Goal: Task Accomplishment & Management: Manage account settings

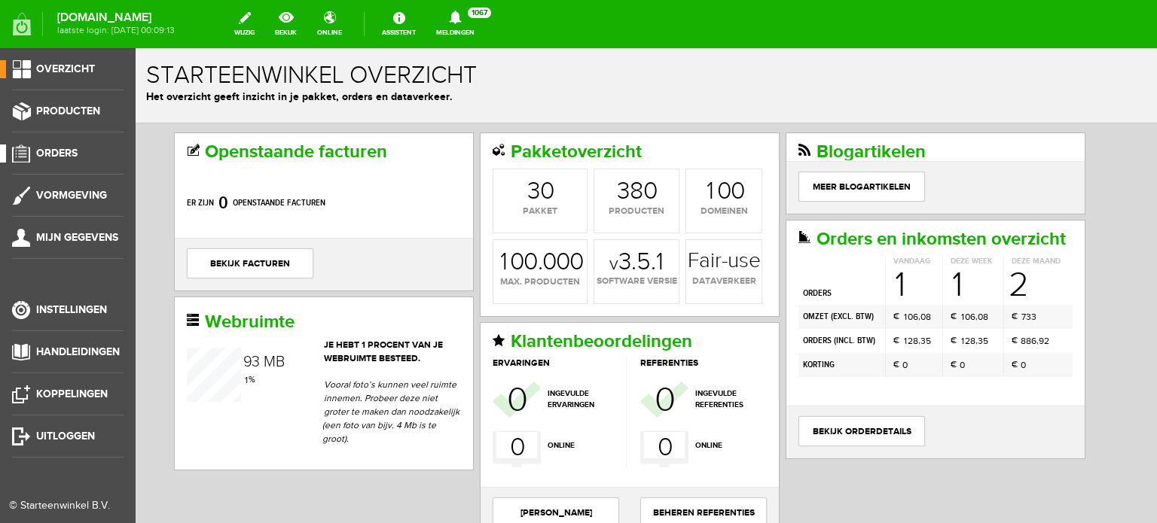
click at [61, 150] on span "Orders" at bounding box center [56, 153] width 41 height 13
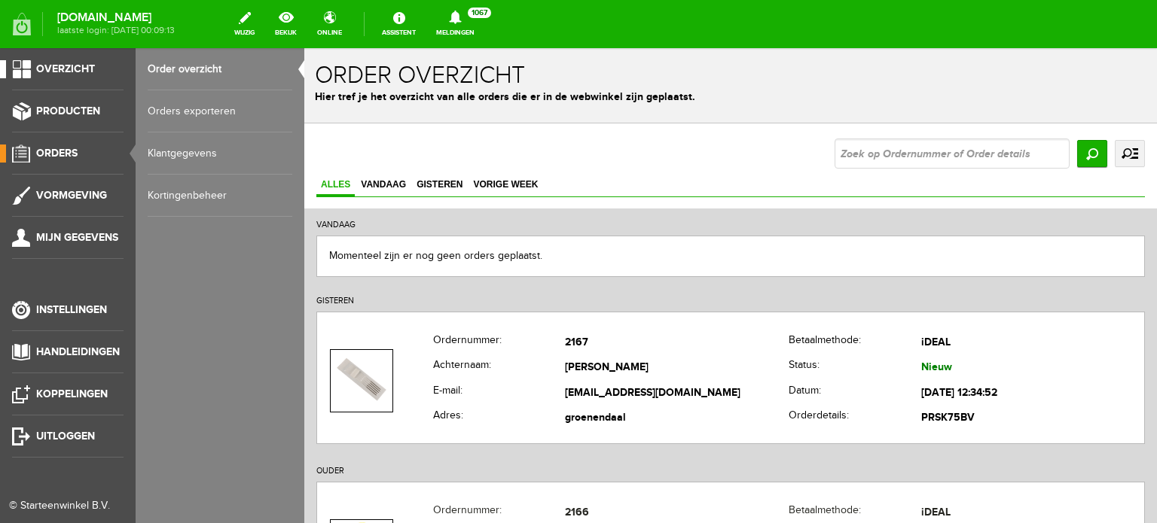
click at [81, 65] on span "Overzicht" at bounding box center [65, 69] width 59 height 13
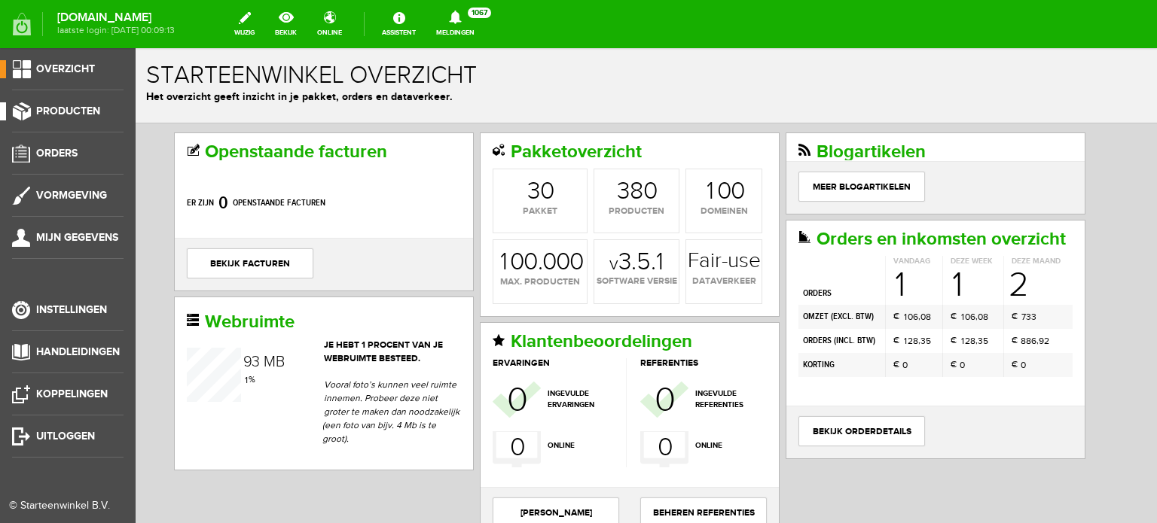
click at [67, 110] on span "Producten" at bounding box center [68, 111] width 64 height 13
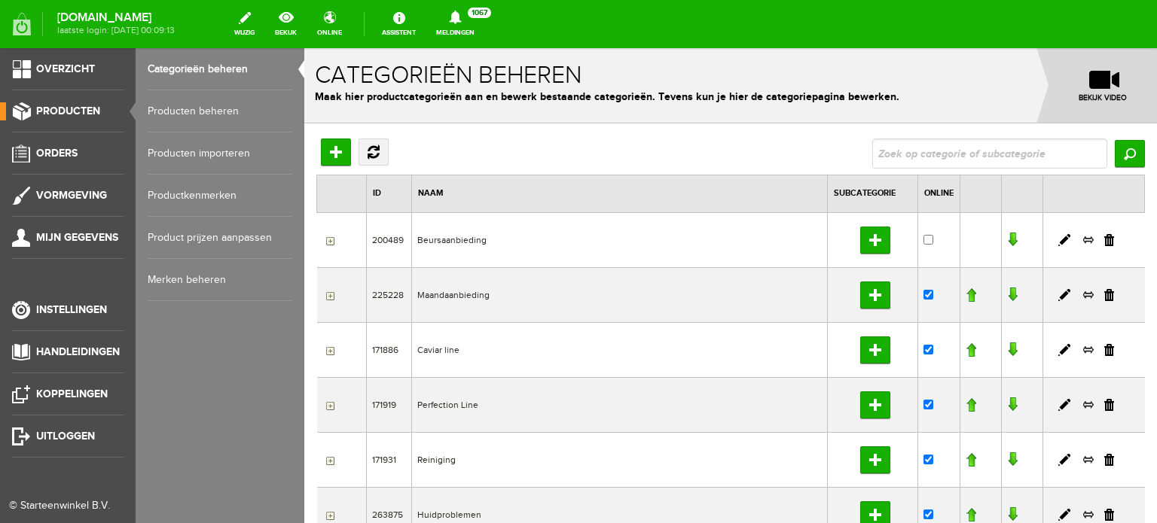
click at [215, 108] on link "Producten beheren" at bounding box center [220, 111] width 145 height 42
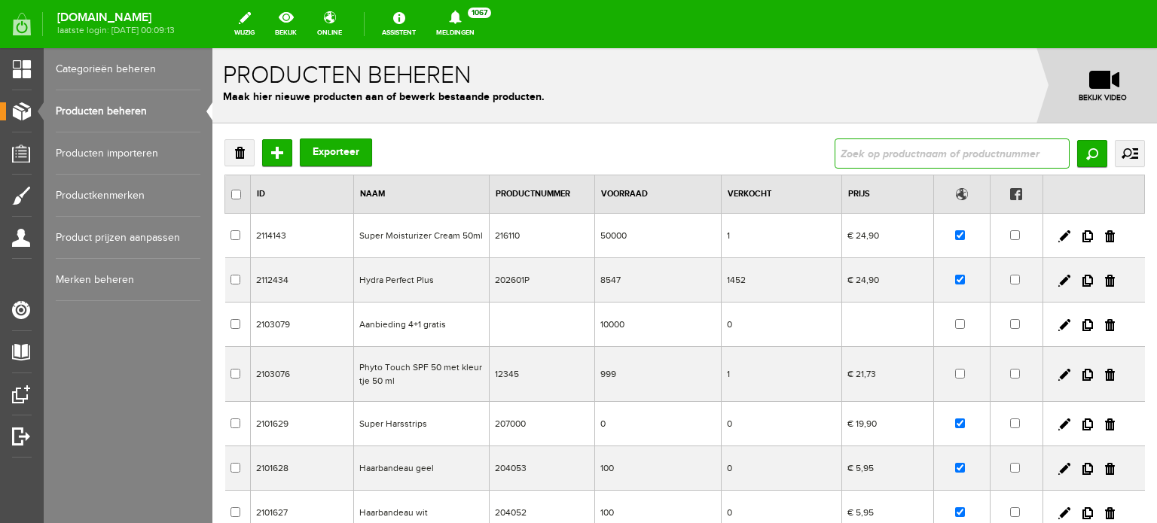
click at [834, 151] on input "text" at bounding box center [951, 154] width 235 height 30
type input "hydra perfect"
click at [1079, 155] on input "Zoeken" at bounding box center [1092, 153] width 30 height 27
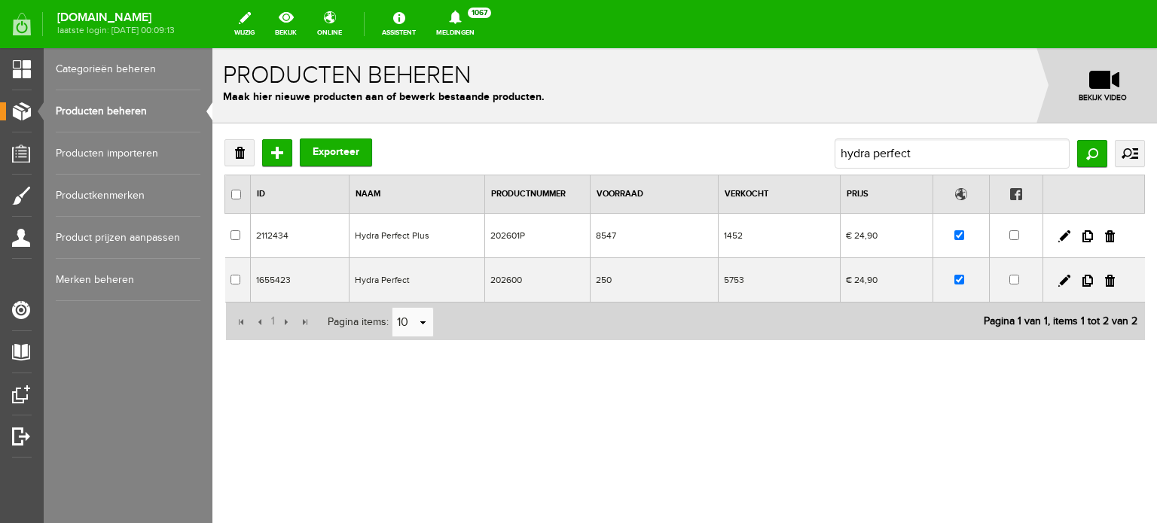
click at [398, 279] on td "Hydra Perfect" at bounding box center [417, 280] width 136 height 44
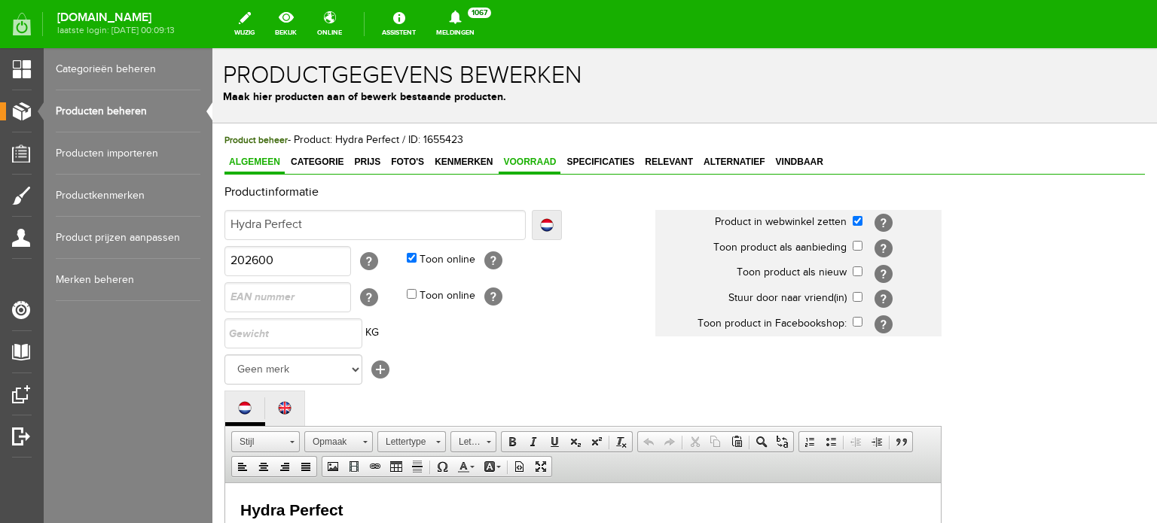
click at [536, 157] on span "Voorraad" at bounding box center [530, 162] width 62 height 11
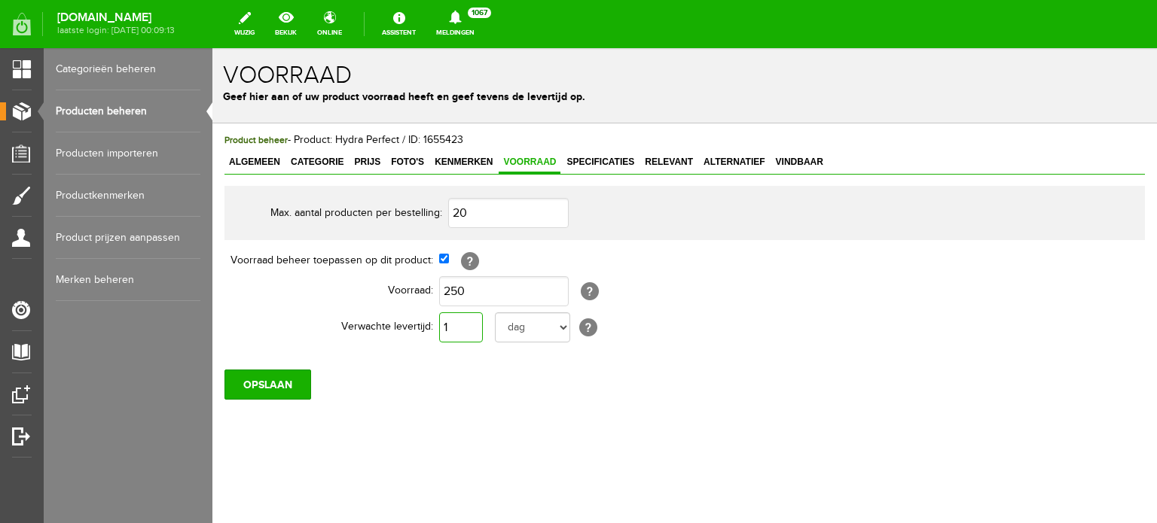
click at [451, 326] on input "1" at bounding box center [461, 328] width 44 height 30
click at [560, 325] on select "dag dagen week weken maand maanden jaar jaren werkdagen" at bounding box center [532, 328] width 75 height 30
click at [630, 384] on div "OPSLAAN" at bounding box center [684, 379] width 920 height 42
click at [455, 325] on input "text" at bounding box center [461, 328] width 44 height 30
type input "1"
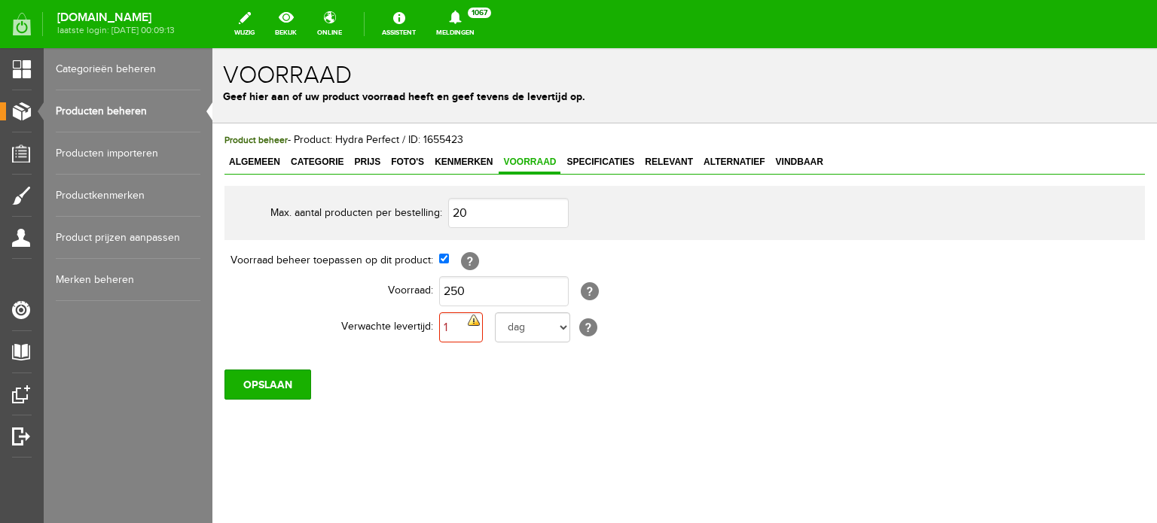
click at [569, 406] on div "Product beheer - Product: Hydra Perfect / ID: 1655423 Algemeen Categorie Prijs …" at bounding box center [684, 318] width 944 height 388
click at [473, 325] on input "1" at bounding box center [461, 328] width 44 height 30
click at [482, 380] on div "OPSLAAN" at bounding box center [684, 379] width 920 height 42
click at [563, 325] on select "dag dagen week weken maand maanden jaar jaren werkdagen" at bounding box center [532, 328] width 75 height 30
click at [604, 383] on div "OPSLAAN" at bounding box center [684, 379] width 920 height 42
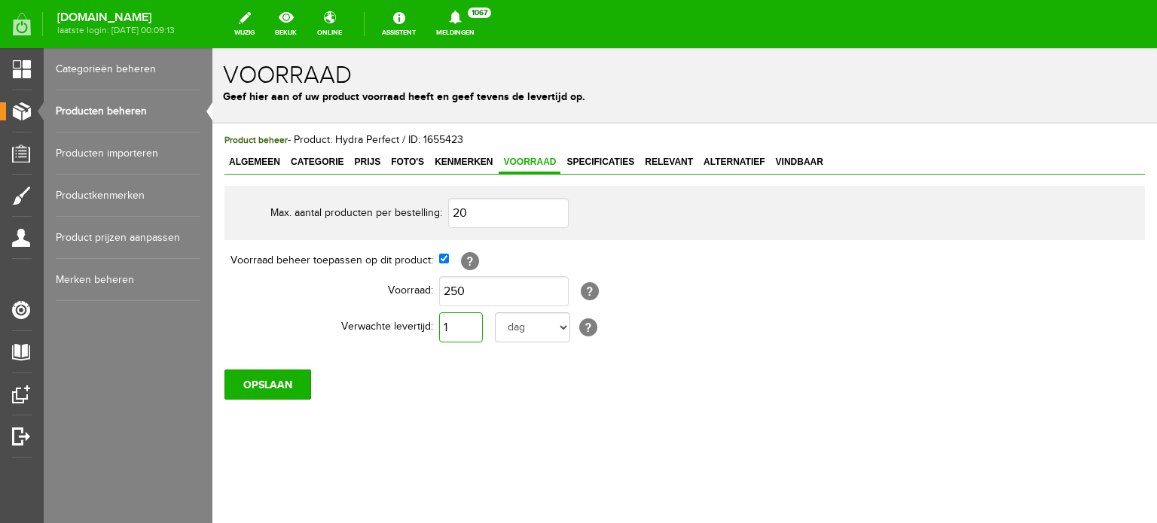
click at [448, 331] on input "1" at bounding box center [461, 328] width 44 height 30
type input "1"
click at [407, 376] on div "OPSLAAN" at bounding box center [684, 379] width 920 height 42
click at [282, 379] on input "OPSLAAN" at bounding box center [267, 385] width 87 height 30
click at [117, 108] on link "Producten beheren" at bounding box center [128, 111] width 145 height 42
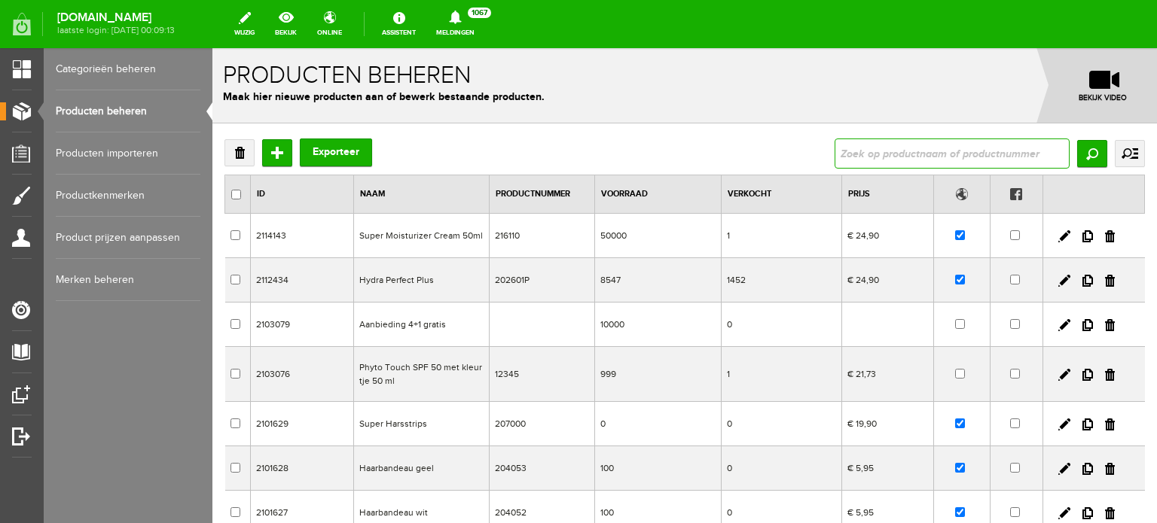
click at [837, 150] on input "text" at bounding box center [951, 154] width 235 height 30
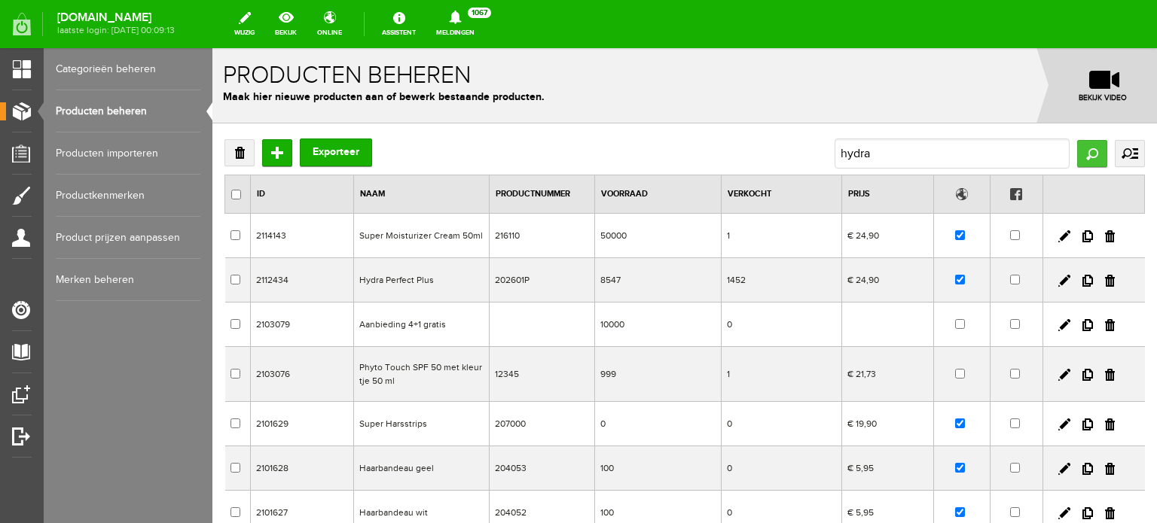
click at [1077, 152] on input "Zoeken" at bounding box center [1092, 153] width 30 height 27
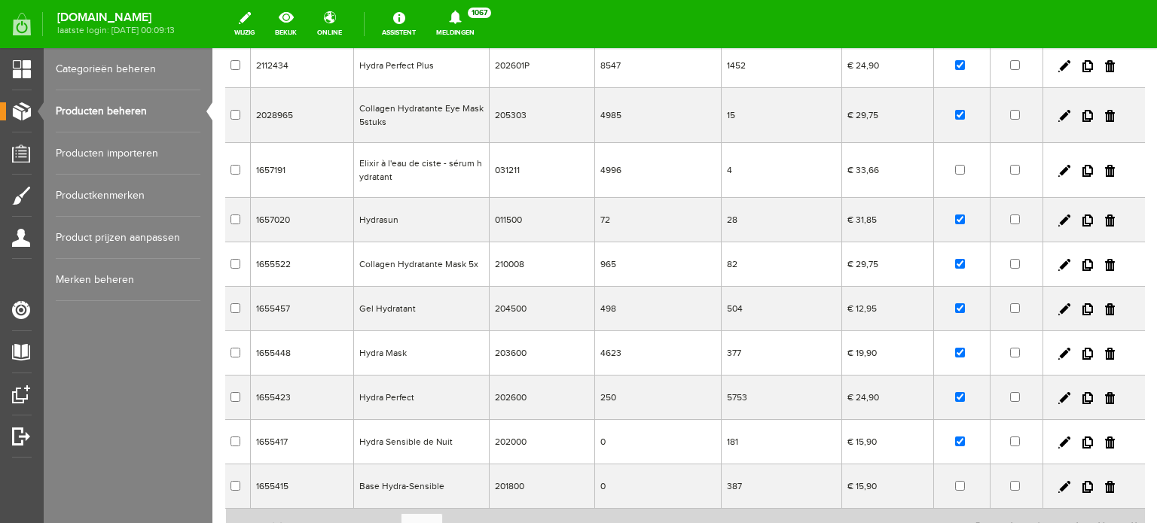
scroll to position [211, 0]
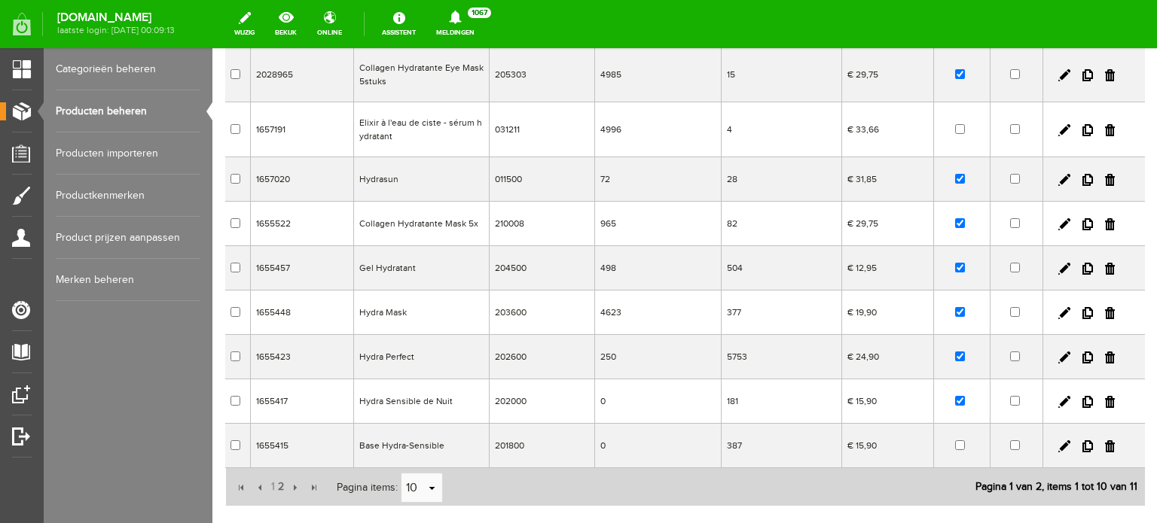
click at [410, 403] on td "Hydra Sensible de Nuit" at bounding box center [421, 402] width 136 height 44
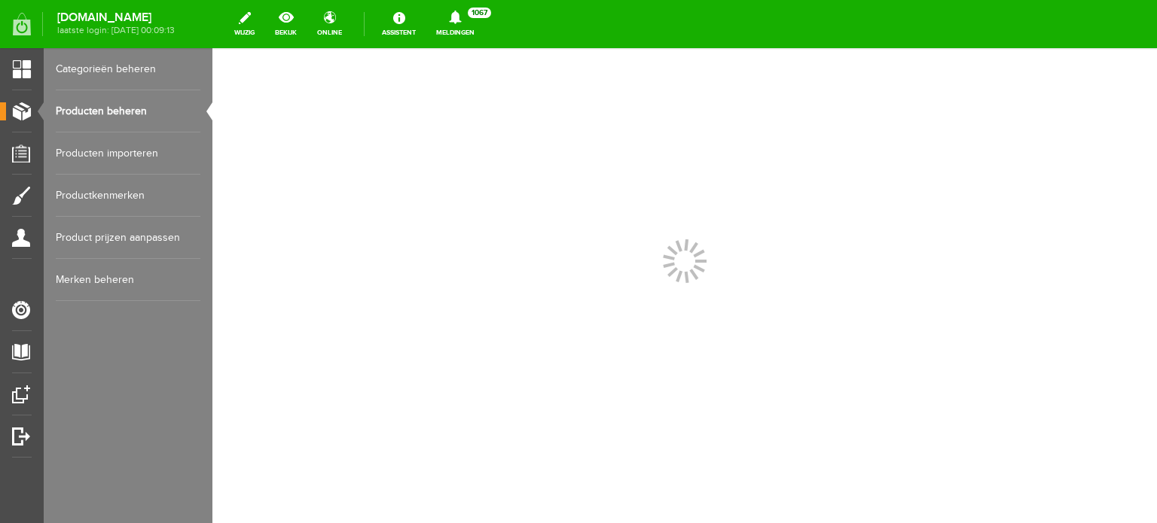
scroll to position [0, 0]
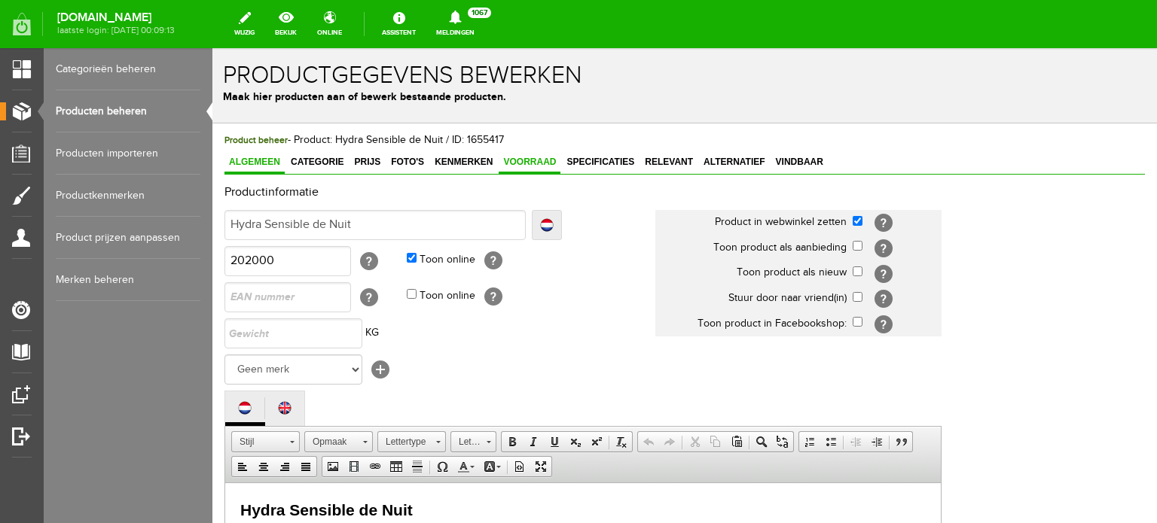
click at [537, 160] on span "Voorraad" at bounding box center [530, 162] width 62 height 11
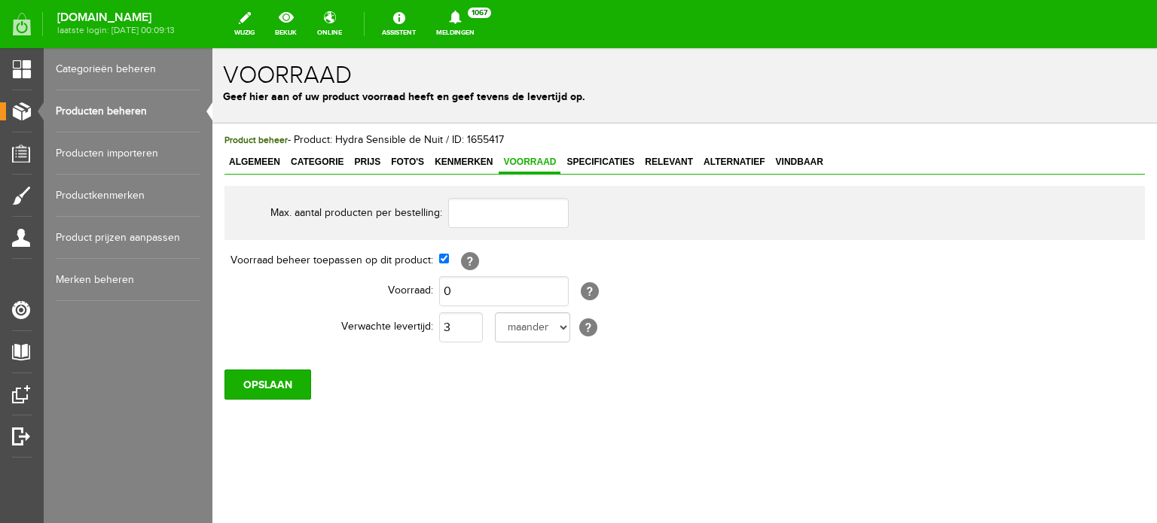
click at [112, 106] on link "Producten beheren" at bounding box center [128, 111] width 145 height 42
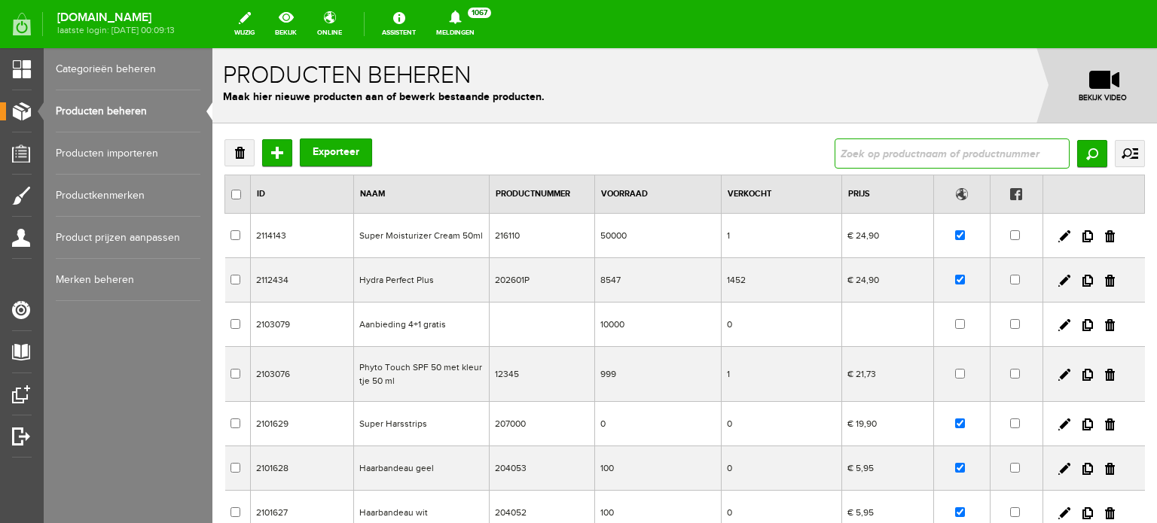
click at [839, 156] on input "text" at bounding box center [951, 154] width 235 height 30
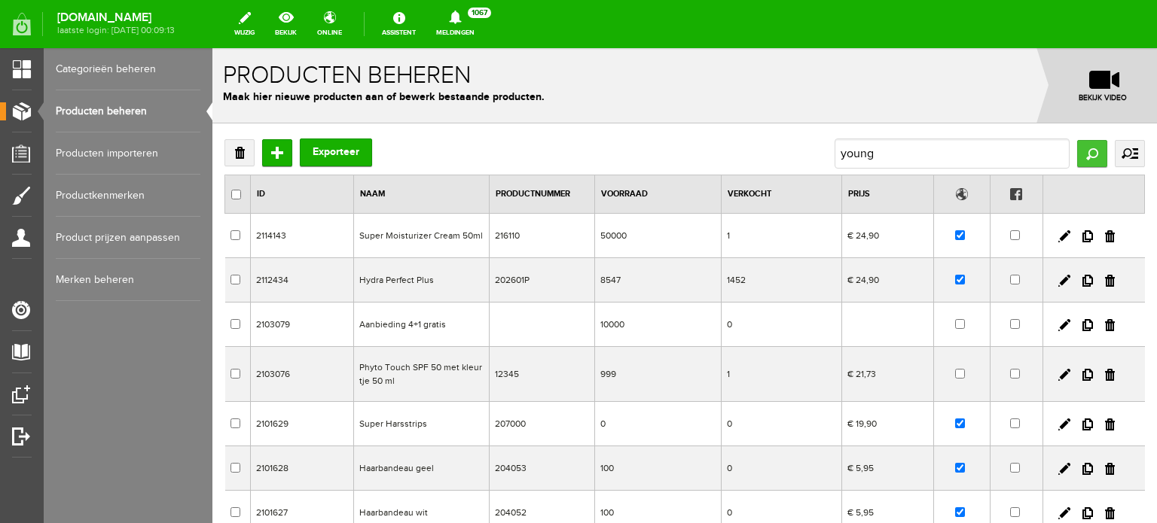
click at [1079, 154] on input "Zoeken" at bounding box center [1092, 153] width 30 height 27
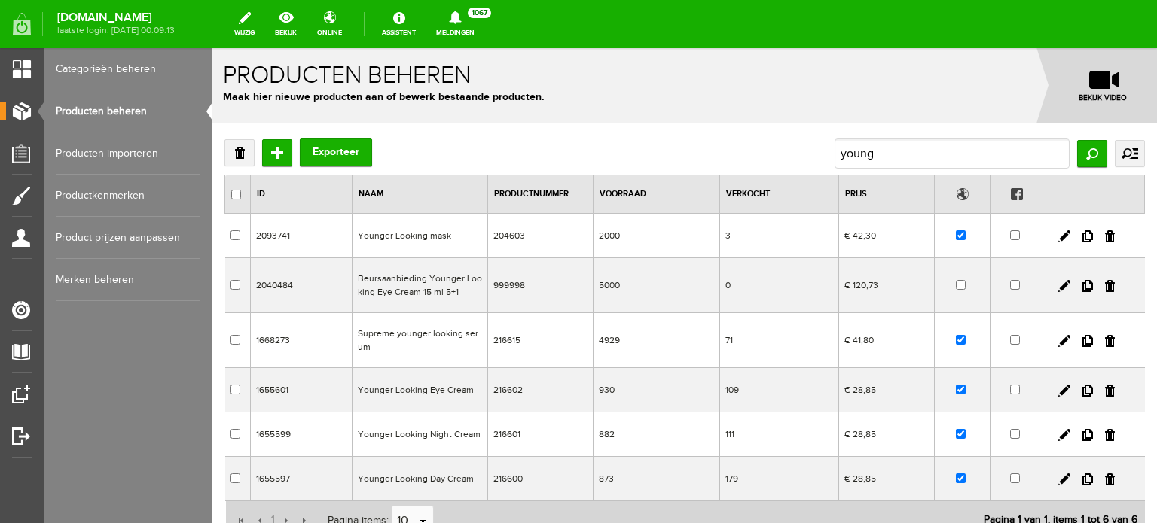
click at [419, 334] on td "Supreme younger looking serum" at bounding box center [420, 340] width 136 height 55
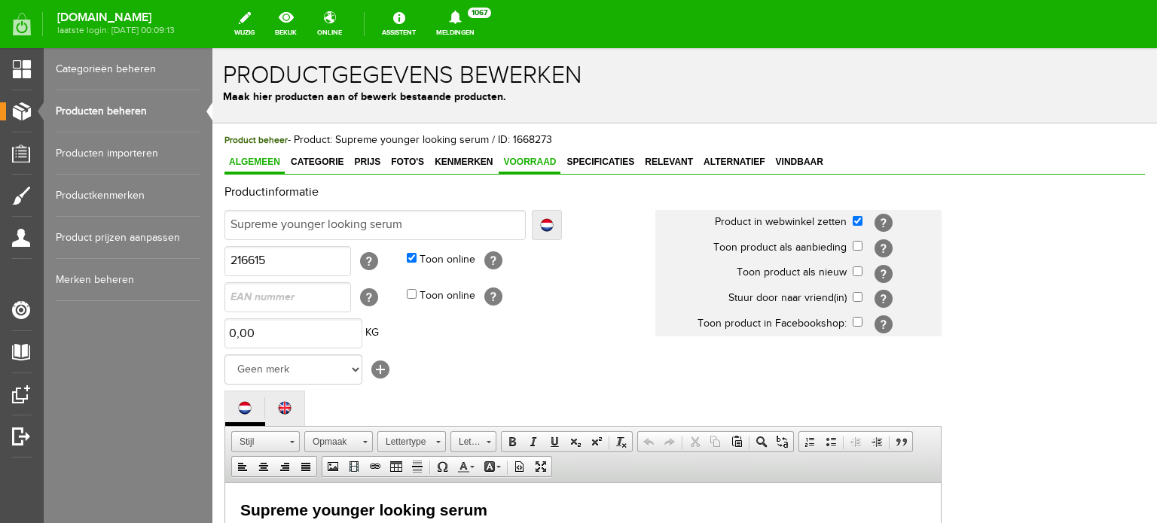
click at [526, 157] on span "Voorraad" at bounding box center [530, 162] width 62 height 11
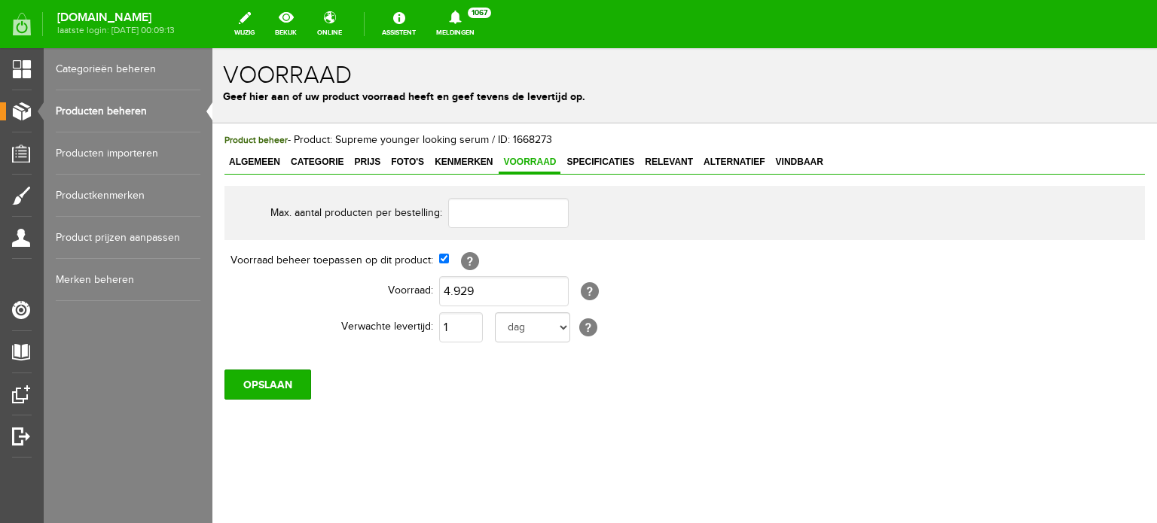
click at [121, 111] on link "Producten beheren" at bounding box center [128, 111] width 145 height 42
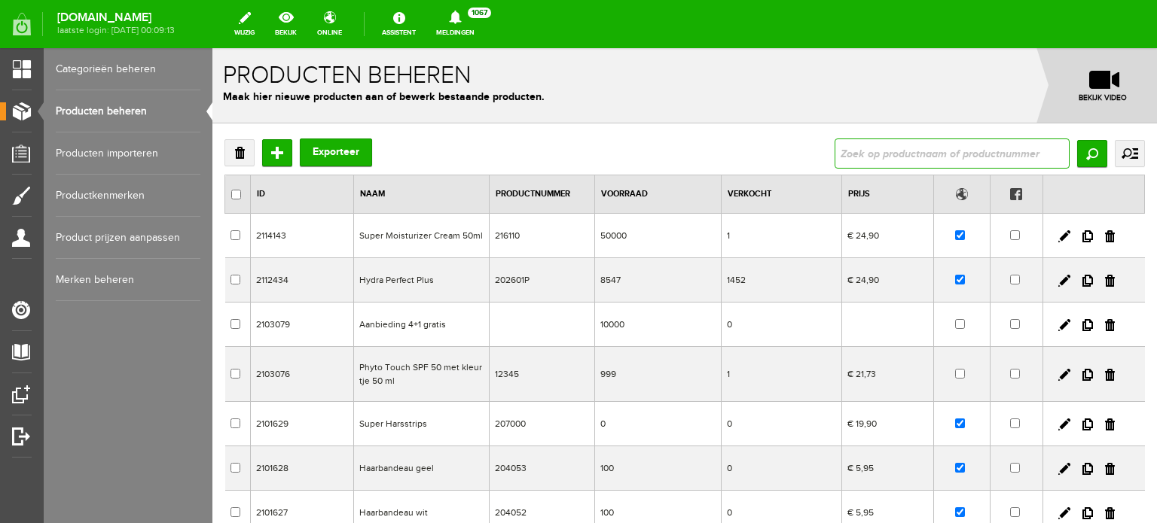
click at [841, 151] on input "text" at bounding box center [951, 154] width 235 height 30
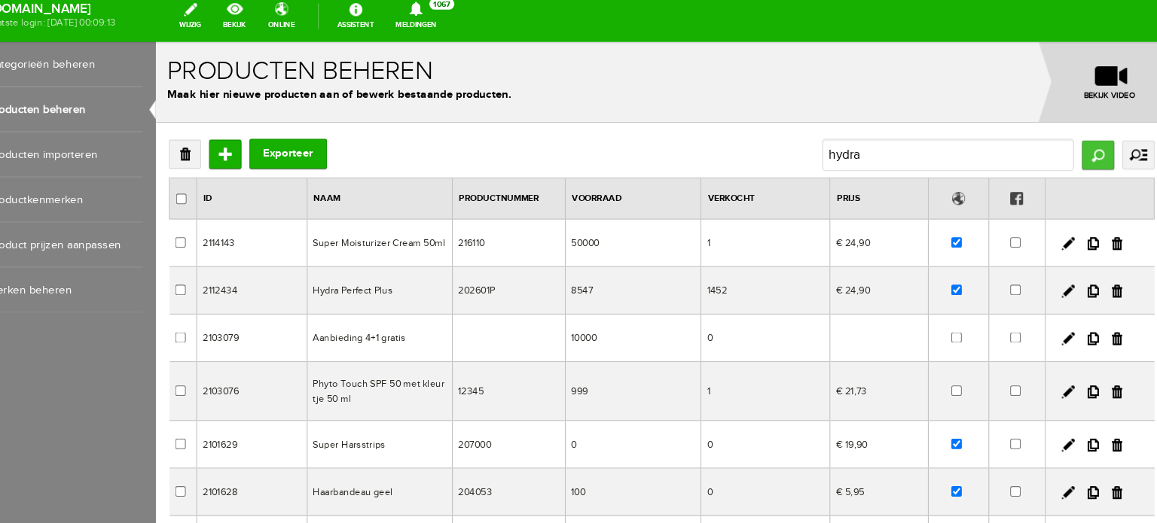
click at [1023, 139] on input "Zoeken" at bounding box center [1035, 146] width 30 height 27
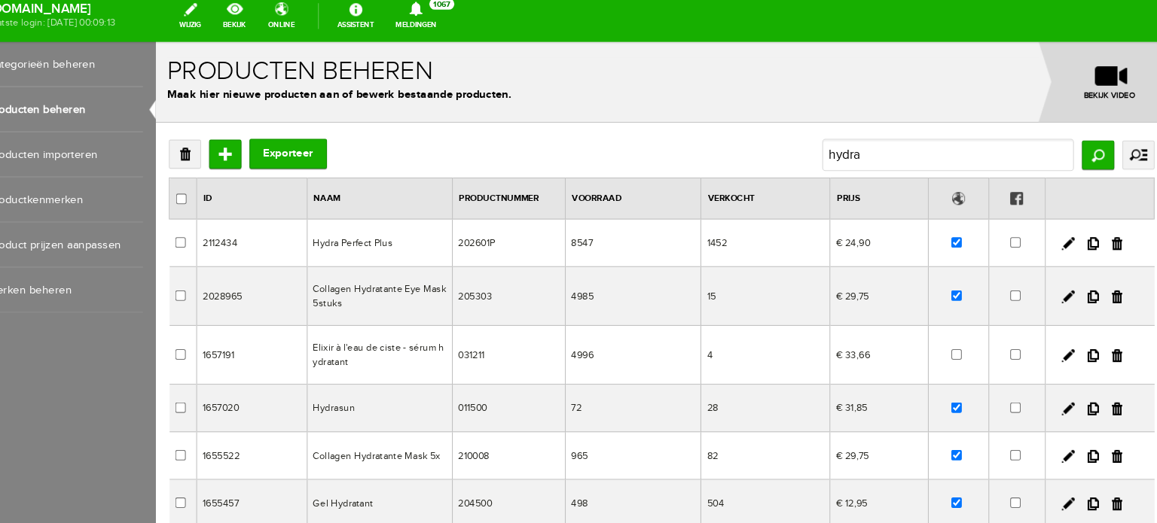
click at [350, 227] on td "Hydra Perfect Plus" at bounding box center [364, 229] width 136 height 44
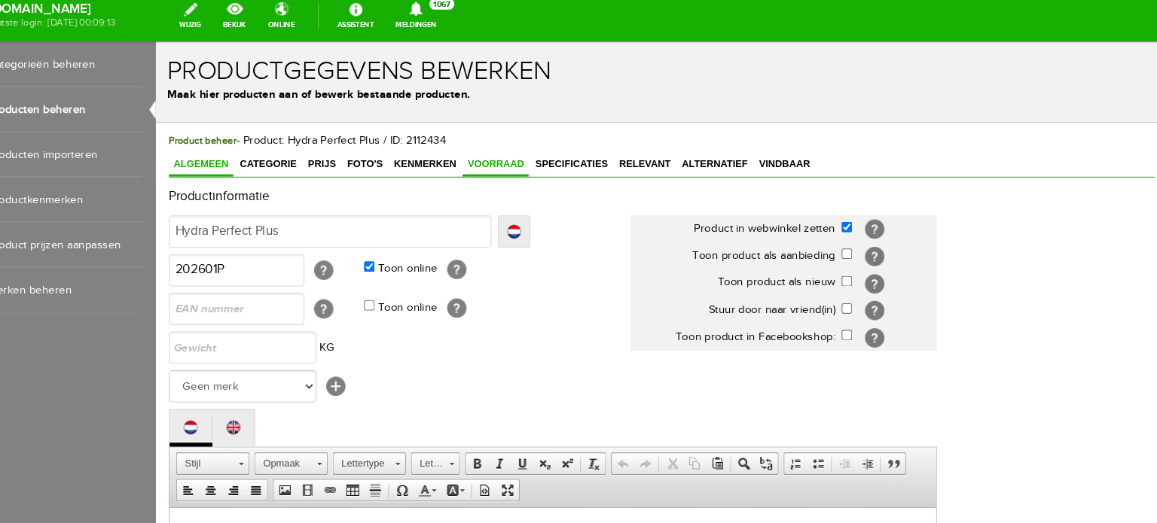
click at [470, 154] on span "Voorraad" at bounding box center [472, 155] width 62 height 11
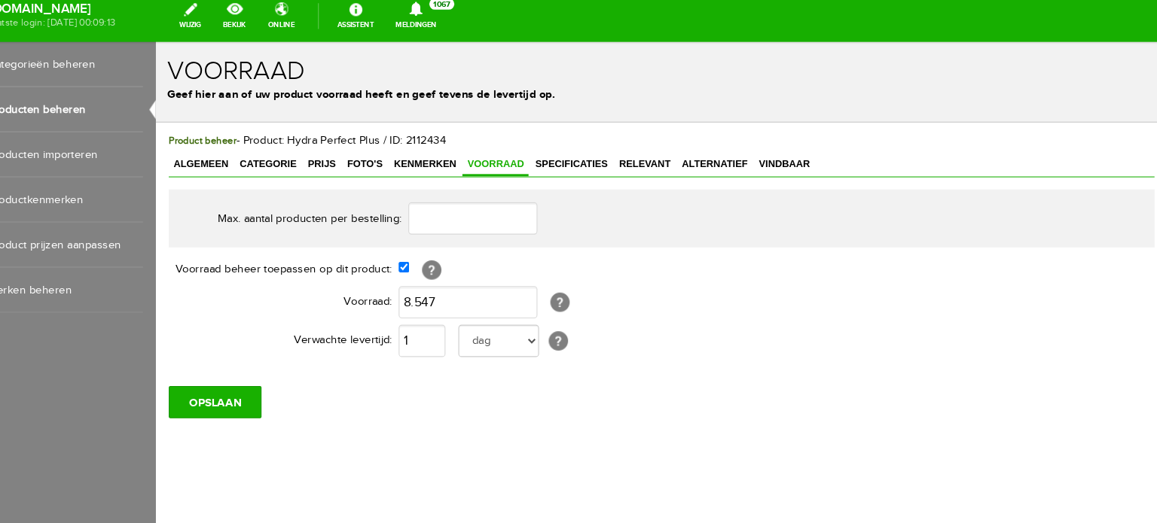
click at [132, 109] on link "Producten beheren" at bounding box center [128, 111] width 145 height 42
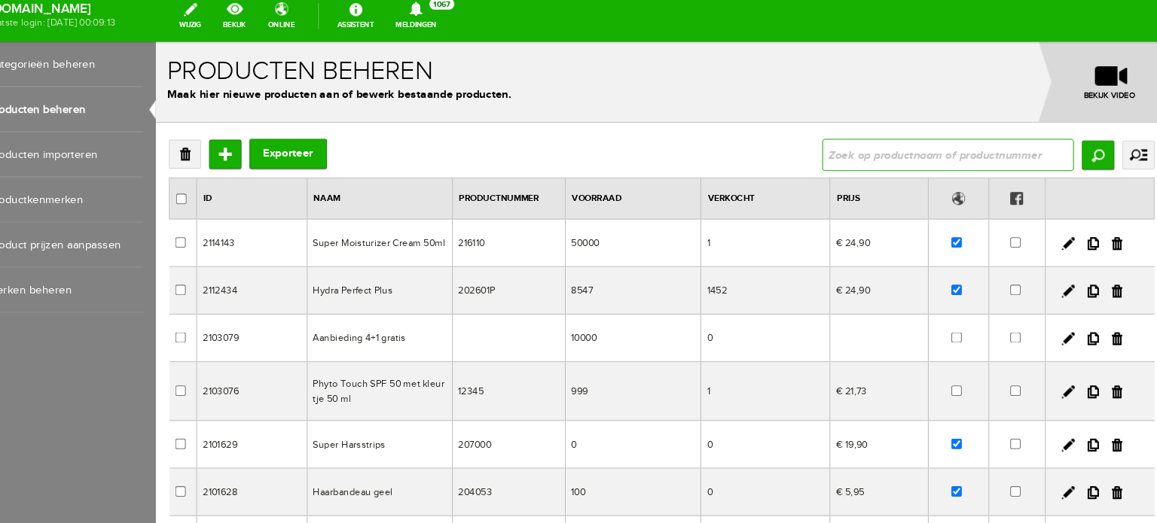
click at [780, 153] on input "text" at bounding box center [894, 147] width 235 height 30
type input "hydra"
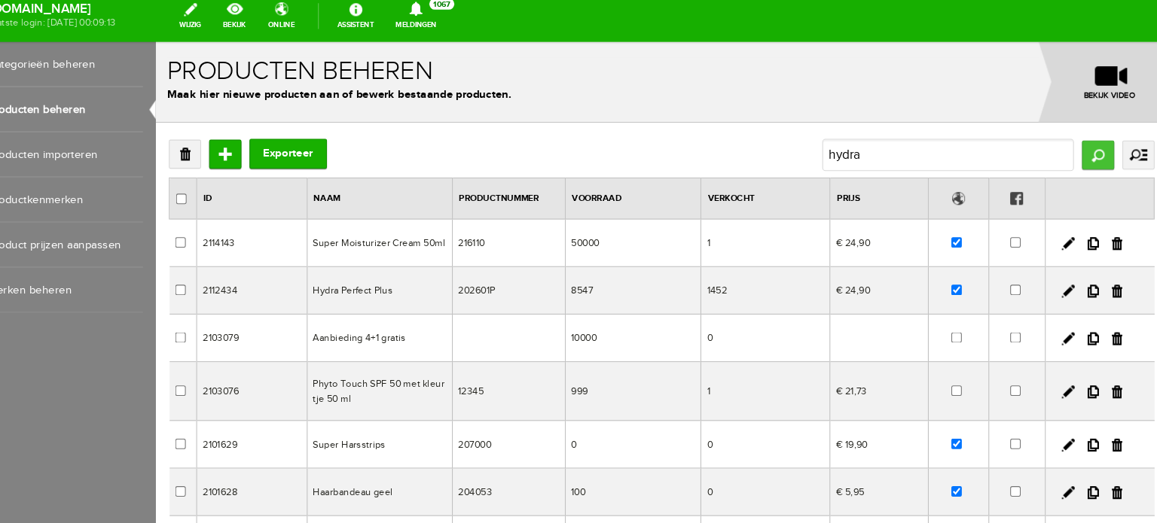
click at [1027, 146] on input "Zoeken" at bounding box center [1035, 146] width 30 height 27
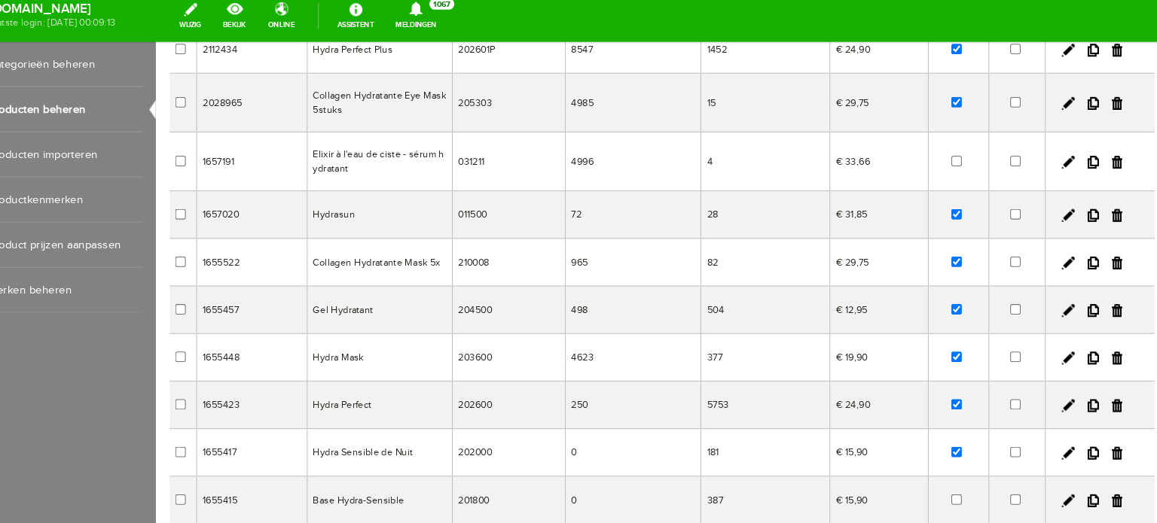
scroll to position [211, 0]
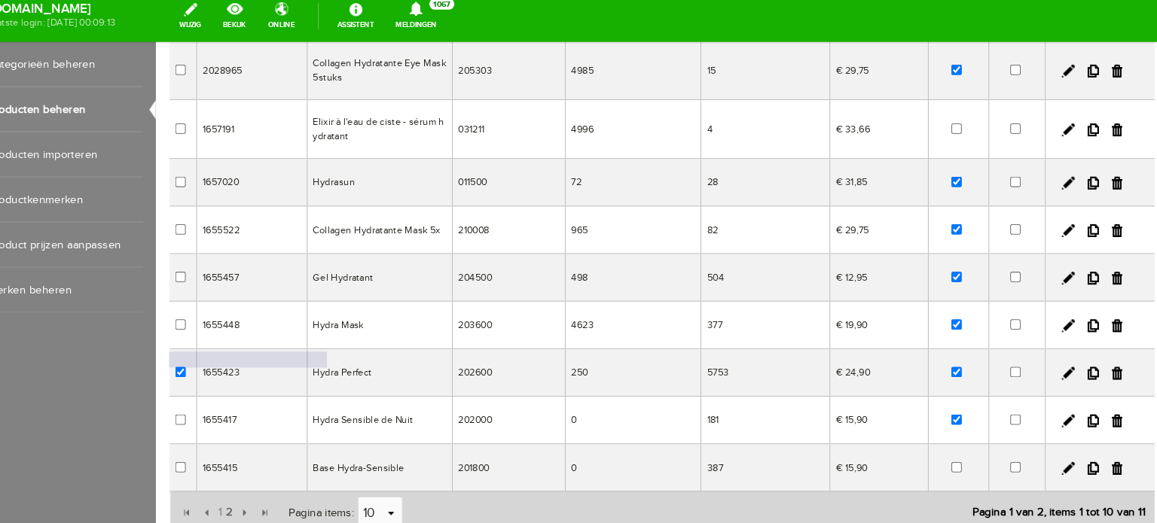
click at [319, 349] on td "Hydra Perfect" at bounding box center [364, 350] width 136 height 44
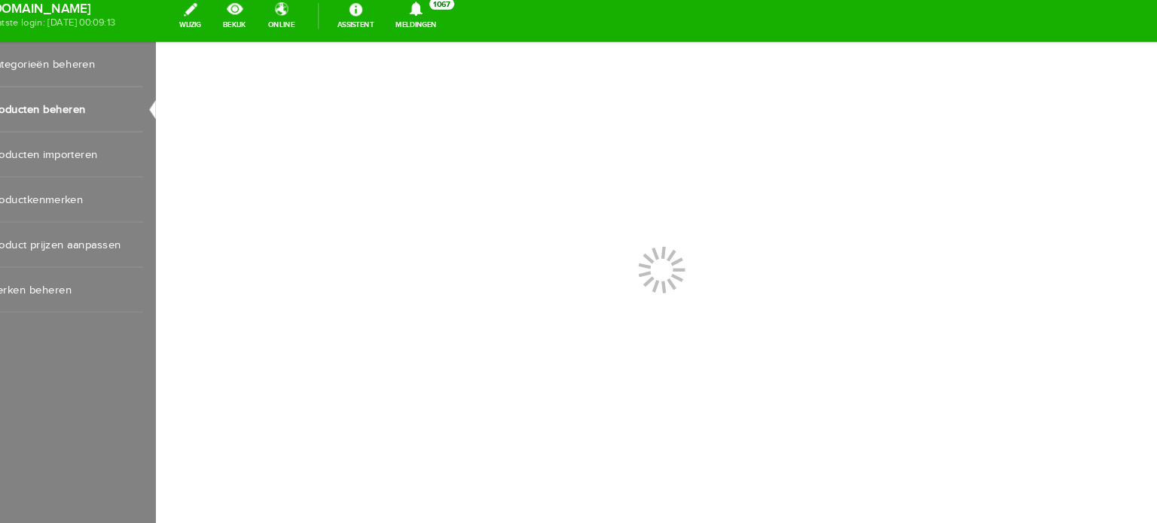
scroll to position [0, 0]
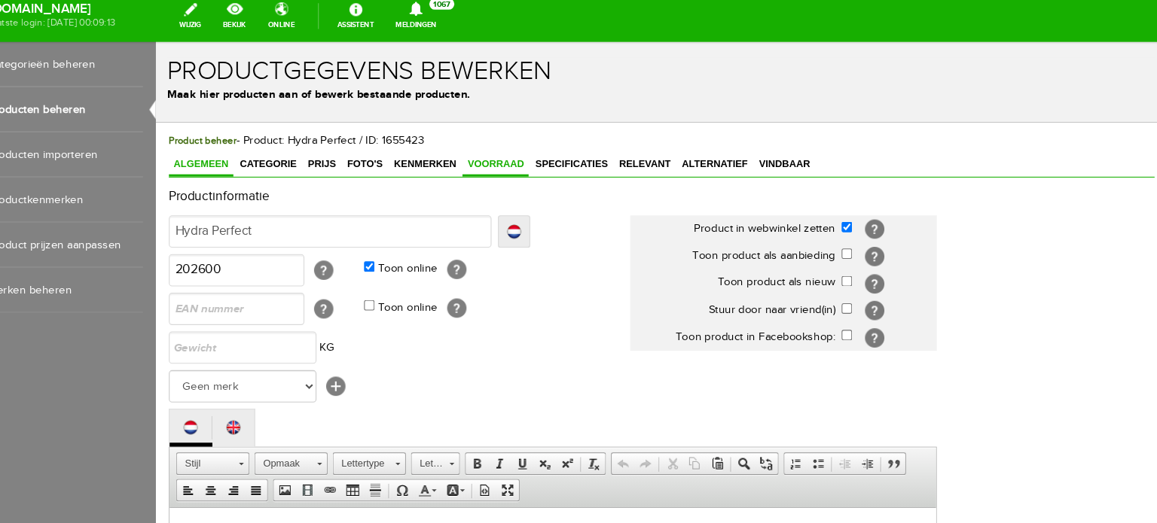
click at [491, 154] on span "Voorraad" at bounding box center [472, 155] width 62 height 11
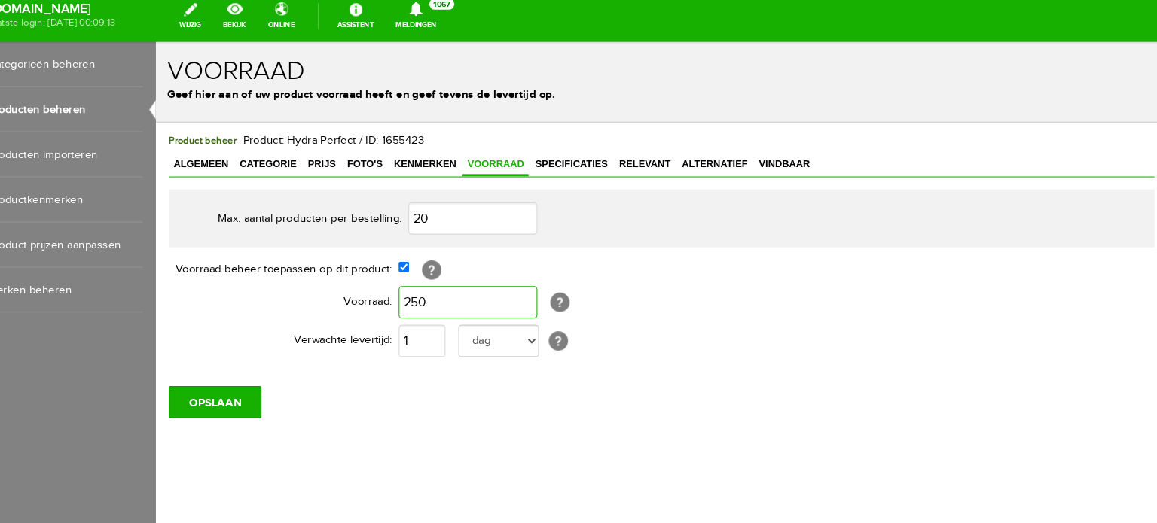
click at [410, 273] on input "250" at bounding box center [447, 285] width 130 height 30
type input "1.000"
click at [234, 373] on input "OPSLAAN" at bounding box center [210, 378] width 87 height 30
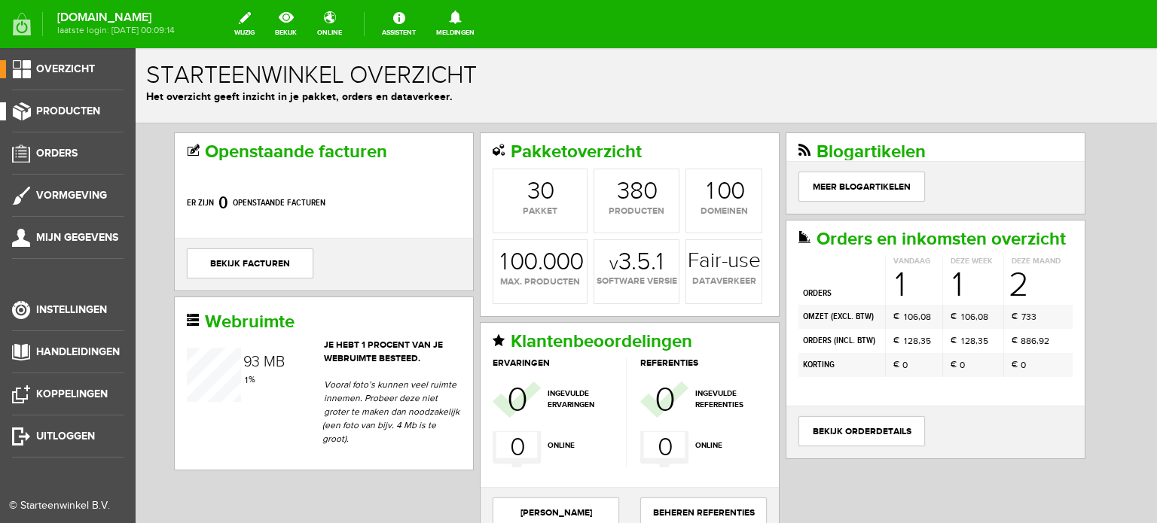
click at [79, 114] on span "Producten" at bounding box center [68, 111] width 64 height 13
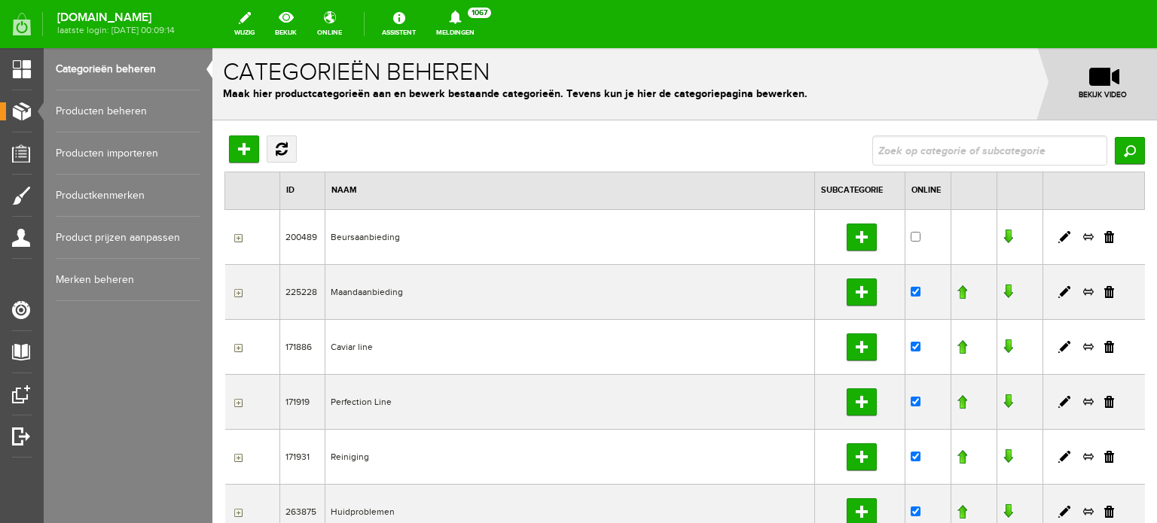
scroll to position [5, 0]
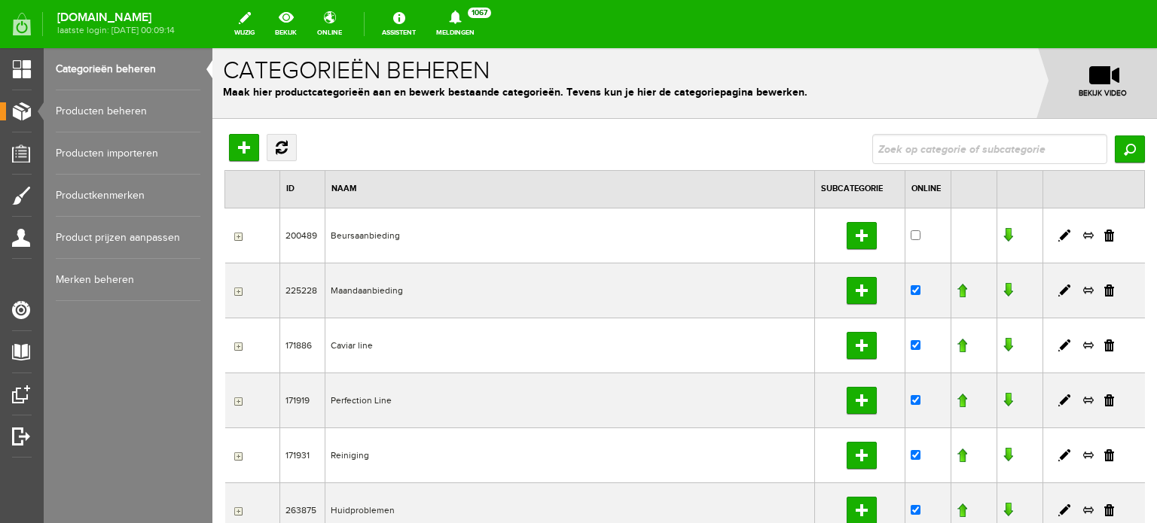
click at [134, 111] on link "Producten beheren" at bounding box center [128, 111] width 145 height 42
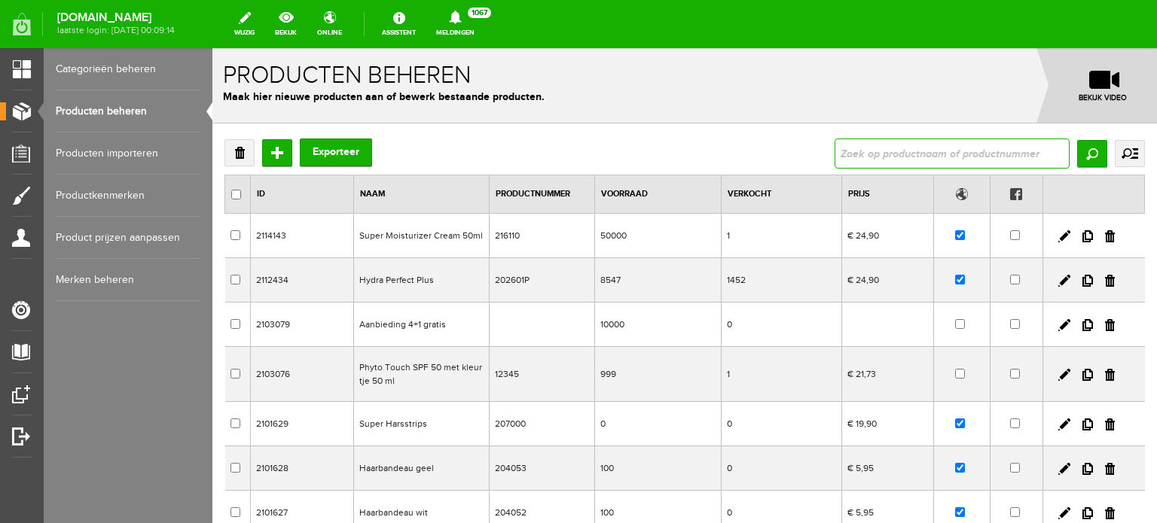
click at [841, 151] on input "text" at bounding box center [951, 154] width 235 height 30
type input "hydra perfect"
click at [1077, 155] on input "Zoeken" at bounding box center [1092, 153] width 30 height 27
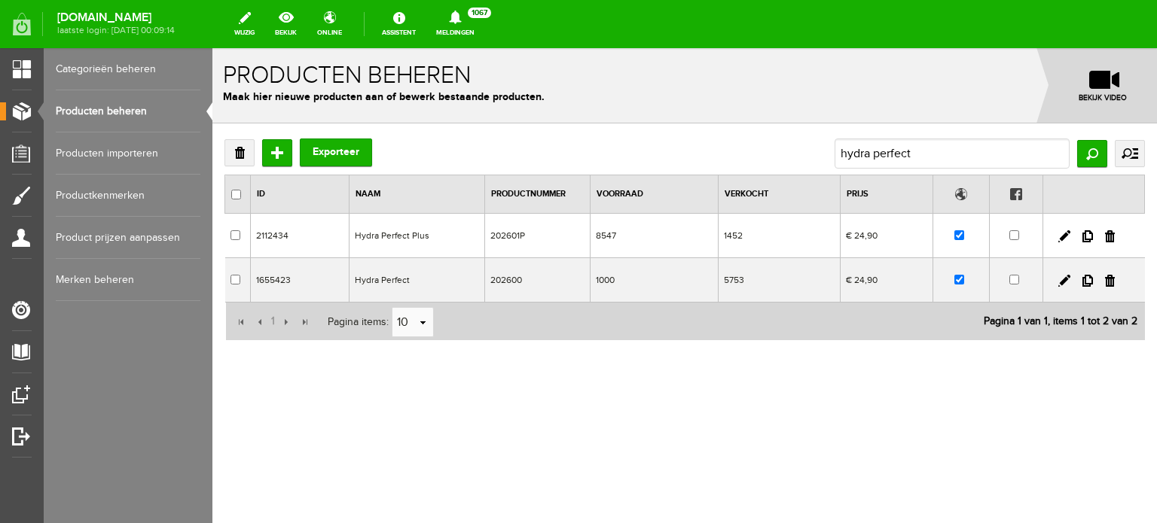
click at [378, 277] on td "Hydra Perfect" at bounding box center [417, 280] width 136 height 44
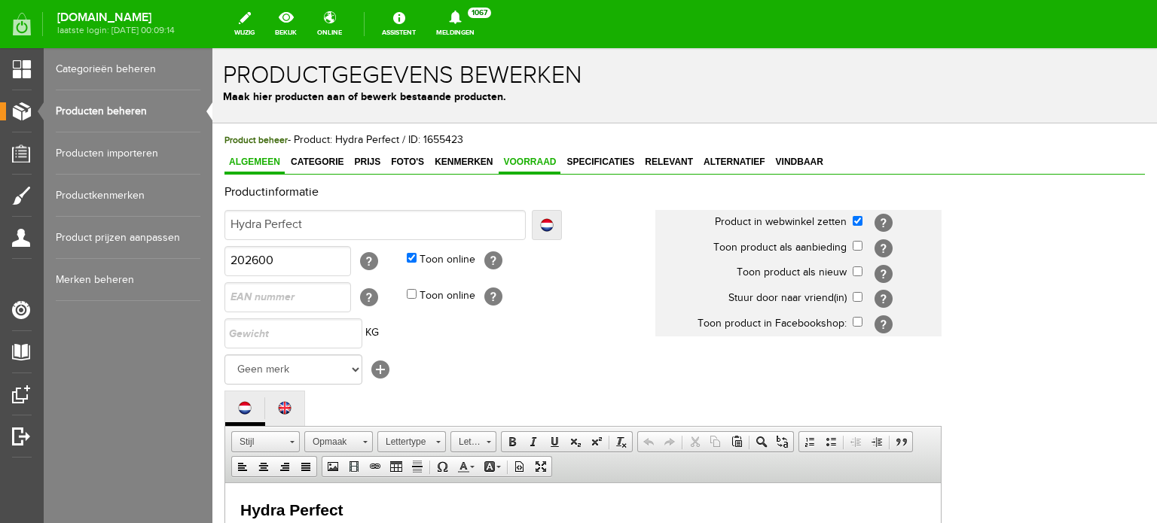
click at [539, 159] on span "Voorraad" at bounding box center [530, 162] width 62 height 11
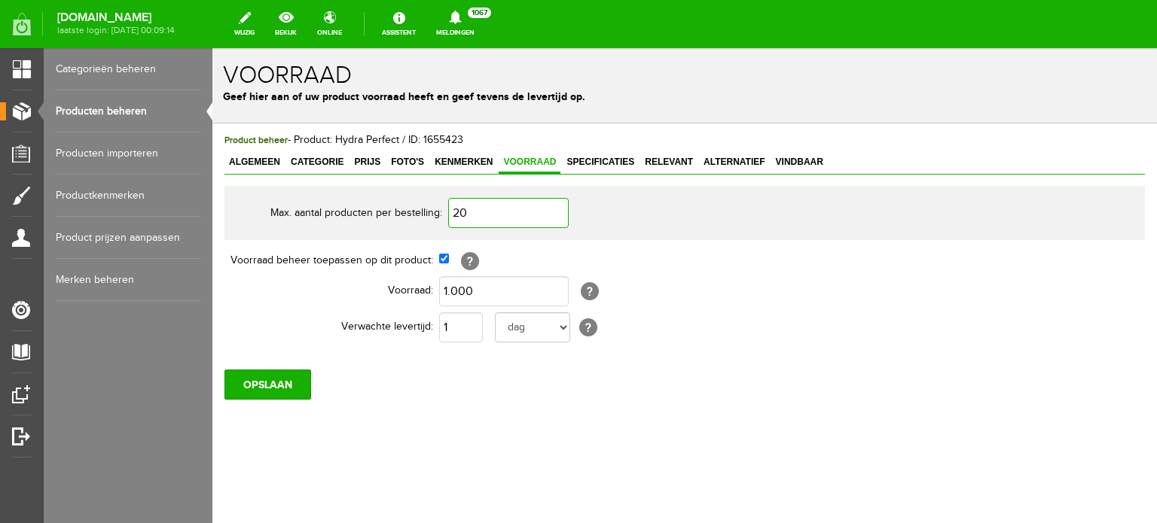
click at [468, 210] on input "20" at bounding box center [508, 213] width 121 height 30
type input "1.000"
click at [288, 381] on input "OPSLAAN" at bounding box center [267, 385] width 87 height 30
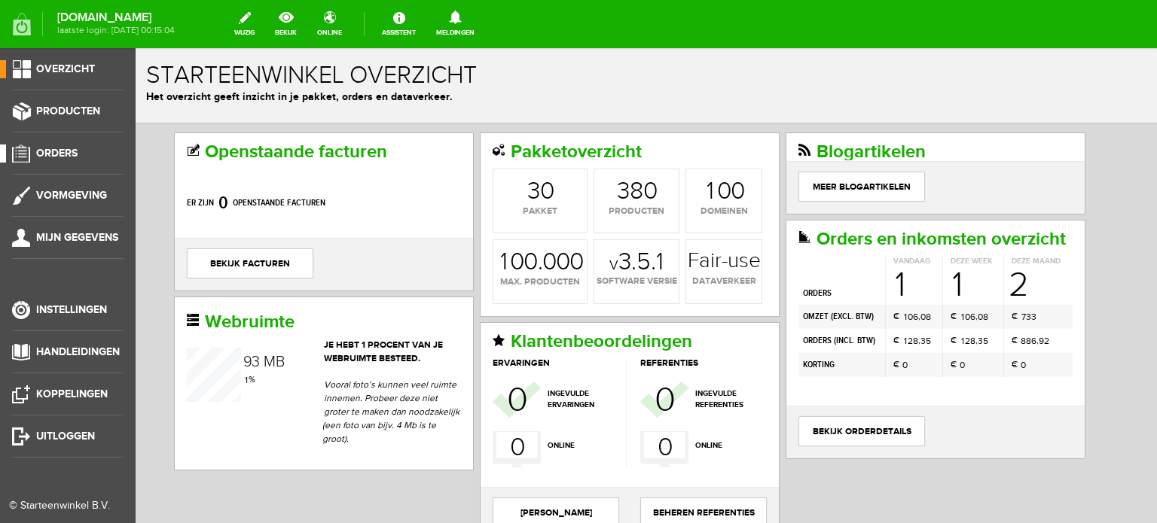
click at [63, 156] on span "Orders" at bounding box center [56, 153] width 41 height 13
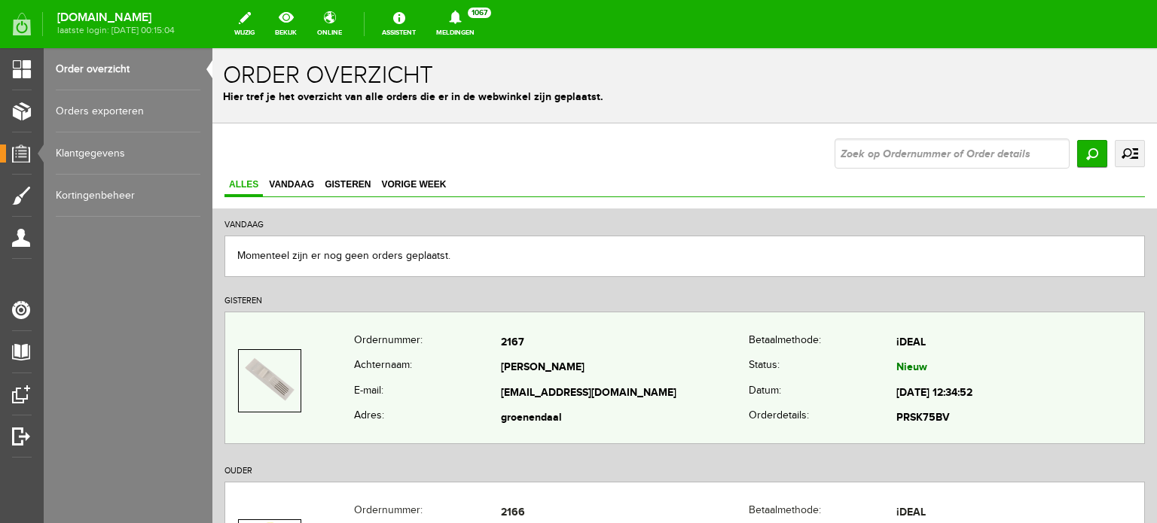
click at [524, 381] on td "[EMAIL_ADDRESS][DOMAIN_NAME]" at bounding box center [625, 394] width 248 height 26
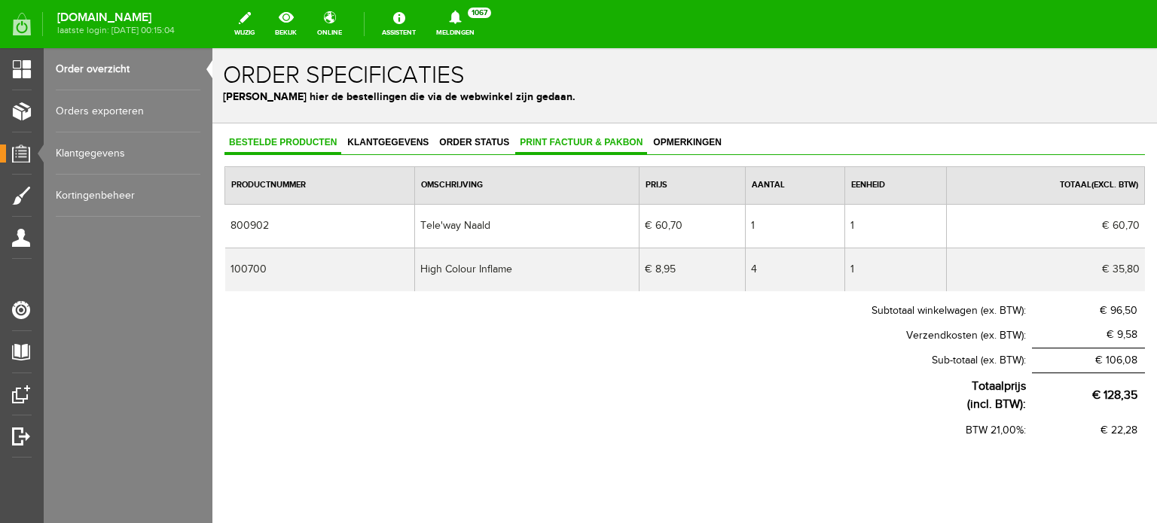
click at [570, 141] on span "Print factuur & pakbon" at bounding box center [581, 142] width 132 height 11
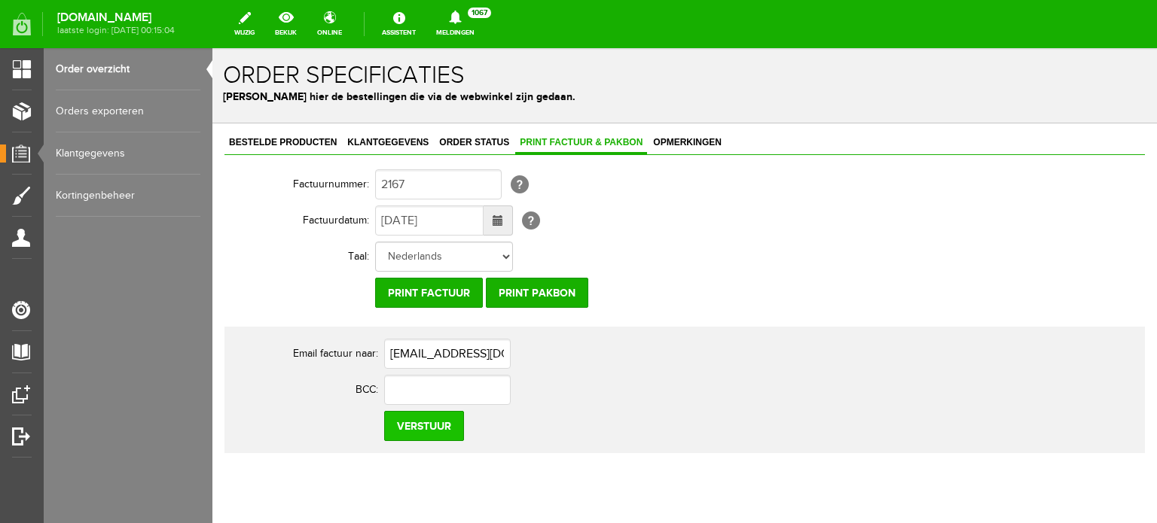
click at [422, 427] on input "Verstuur" at bounding box center [424, 426] width 80 height 30
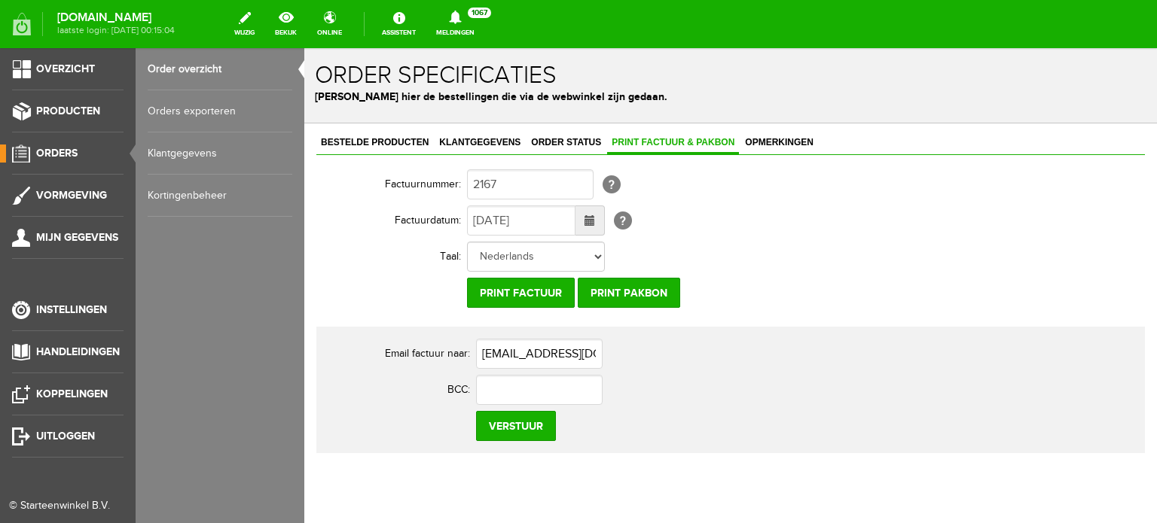
click at [56, 156] on span "Orders" at bounding box center [56, 153] width 41 height 13
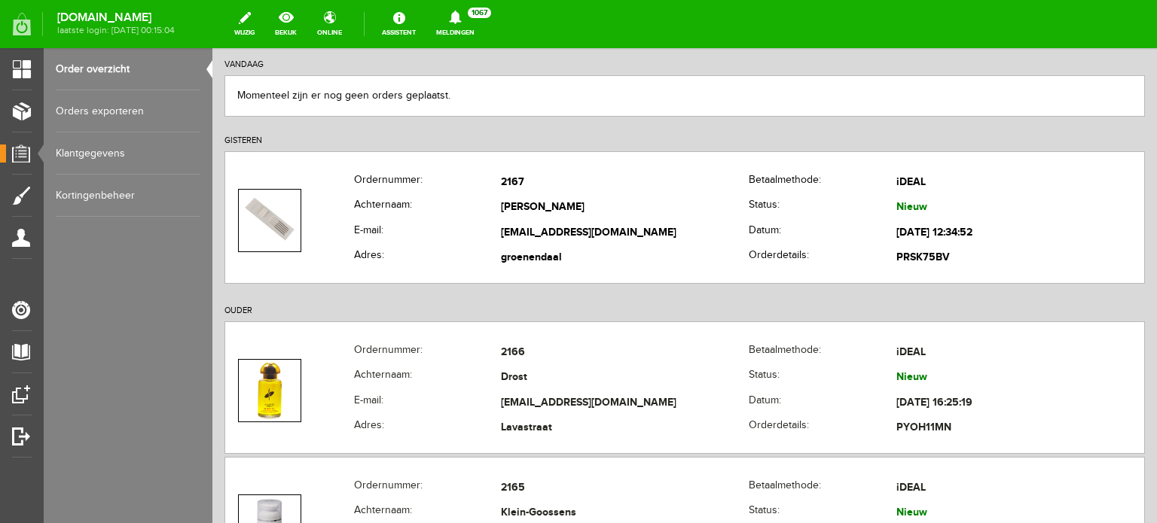
scroll to position [231, 0]
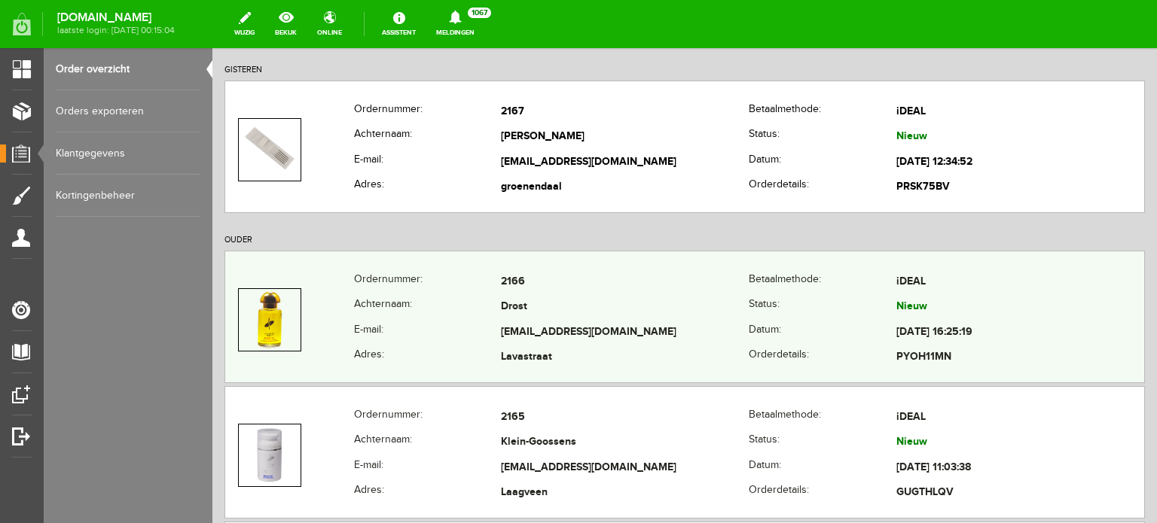
click at [535, 318] on td "Drost" at bounding box center [625, 308] width 248 height 26
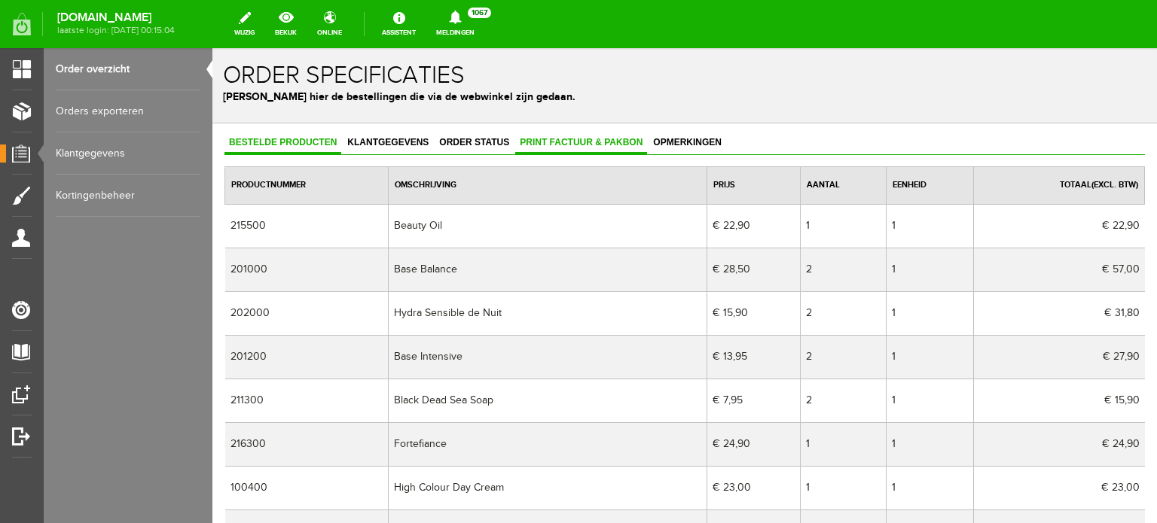
click at [560, 141] on span "Print factuur & pakbon" at bounding box center [581, 142] width 132 height 11
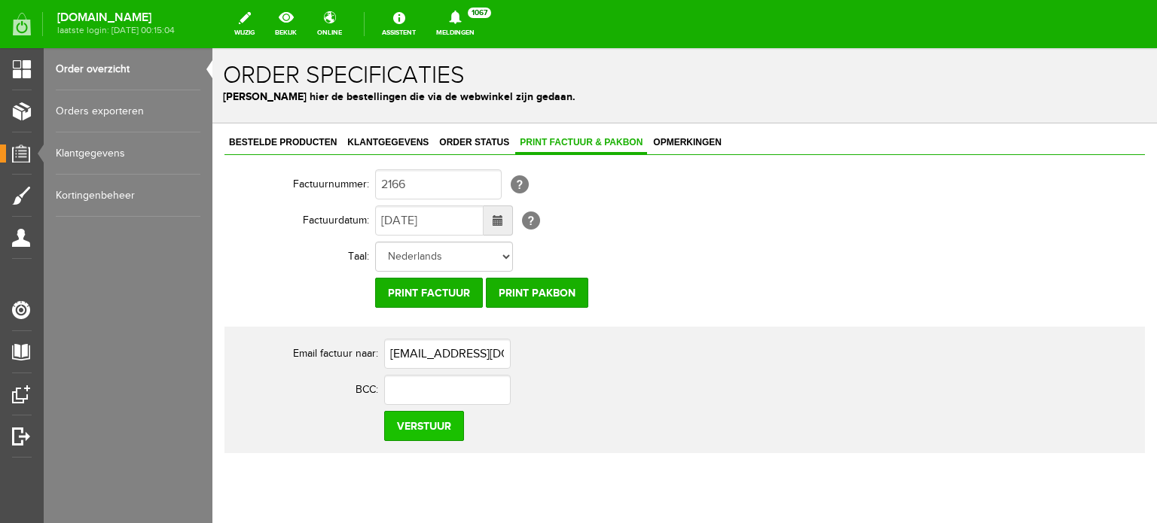
click at [446, 424] on input "Verstuur" at bounding box center [424, 426] width 80 height 30
